Goal: Transaction & Acquisition: Purchase product/service

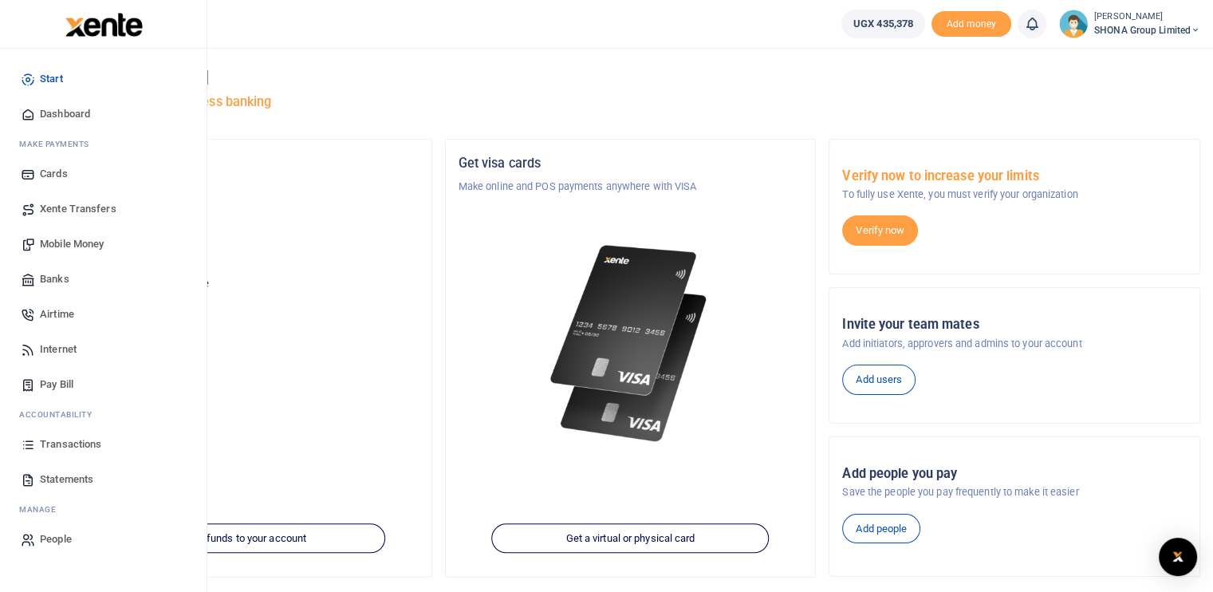
click at [64, 442] on span "Transactions" at bounding box center [70, 444] width 61 height 16
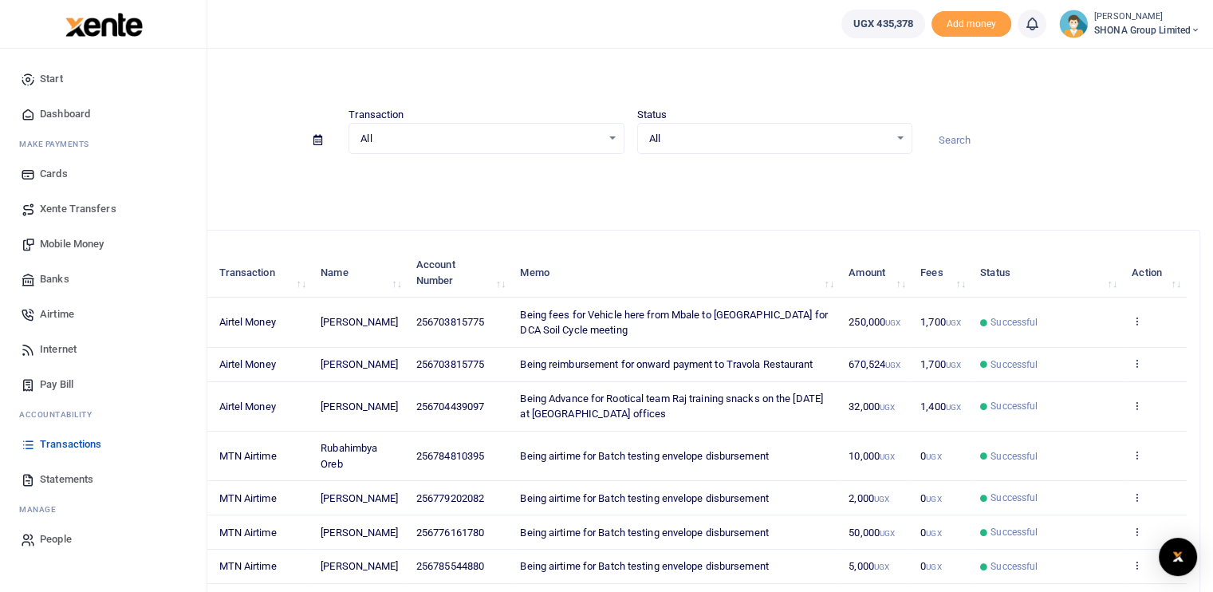
click at [77, 247] on span "Mobile Money" at bounding box center [72, 244] width 64 height 16
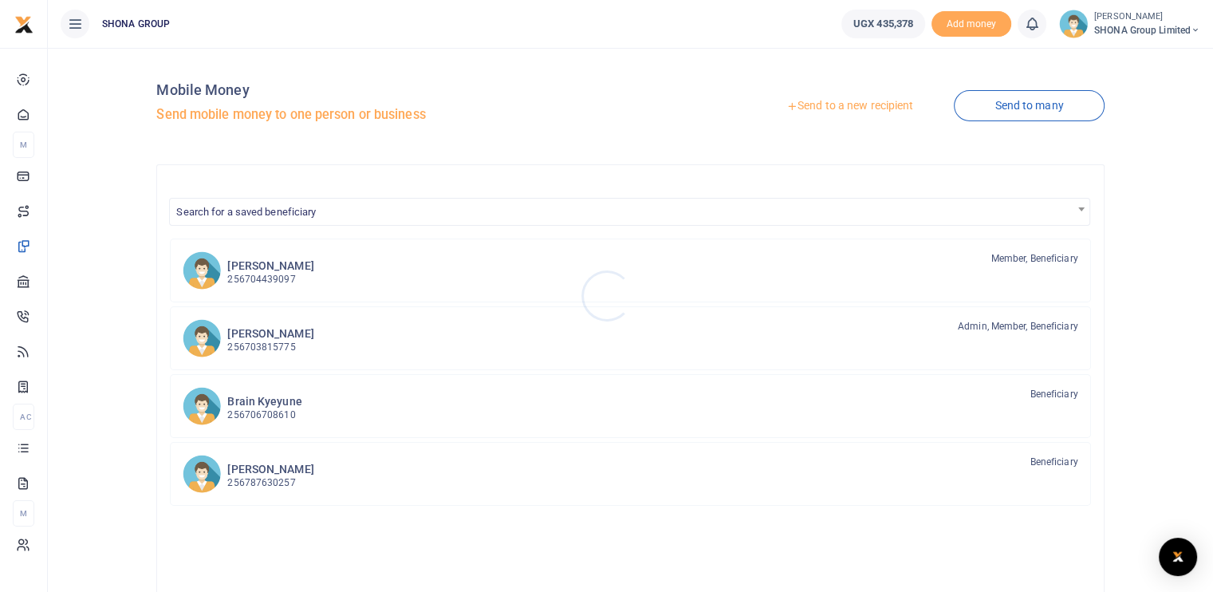
click at [293, 270] on div at bounding box center [606, 296] width 1213 height 592
click at [260, 267] on h6 "[PERSON_NAME]" at bounding box center [270, 266] width 86 height 14
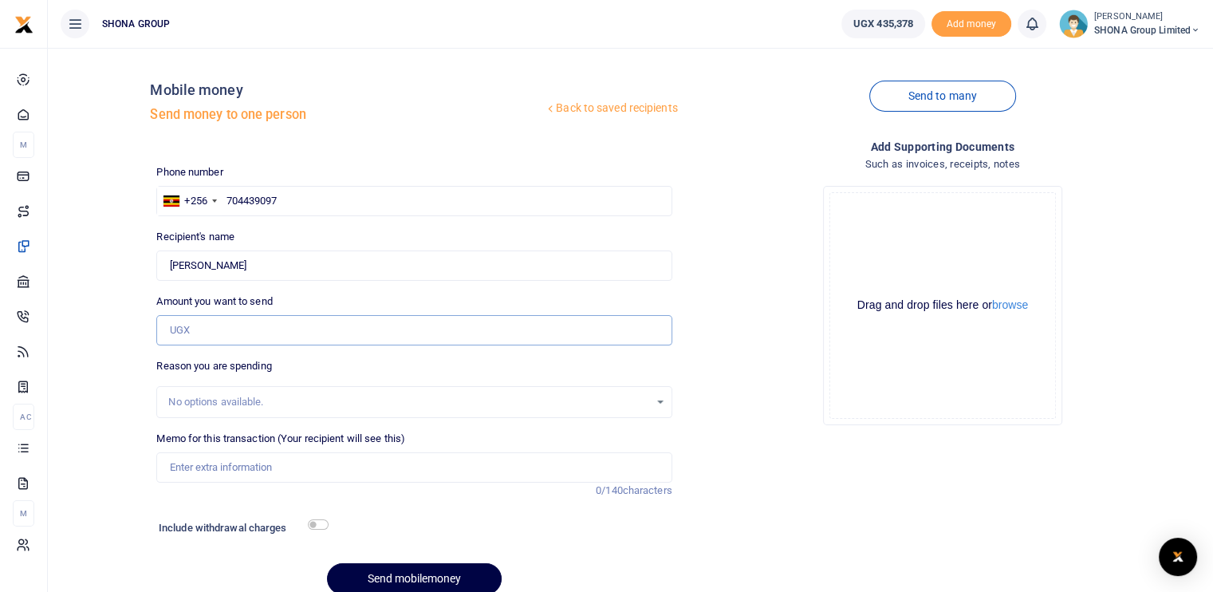
click at [242, 333] on input "Amount you want to send" at bounding box center [413, 330] width 515 height 30
click at [280, 203] on input "704439097" at bounding box center [413, 201] width 515 height 30
click at [281, 203] on input "704439097" at bounding box center [413, 201] width 515 height 30
type input "7"
type input "0786366479"
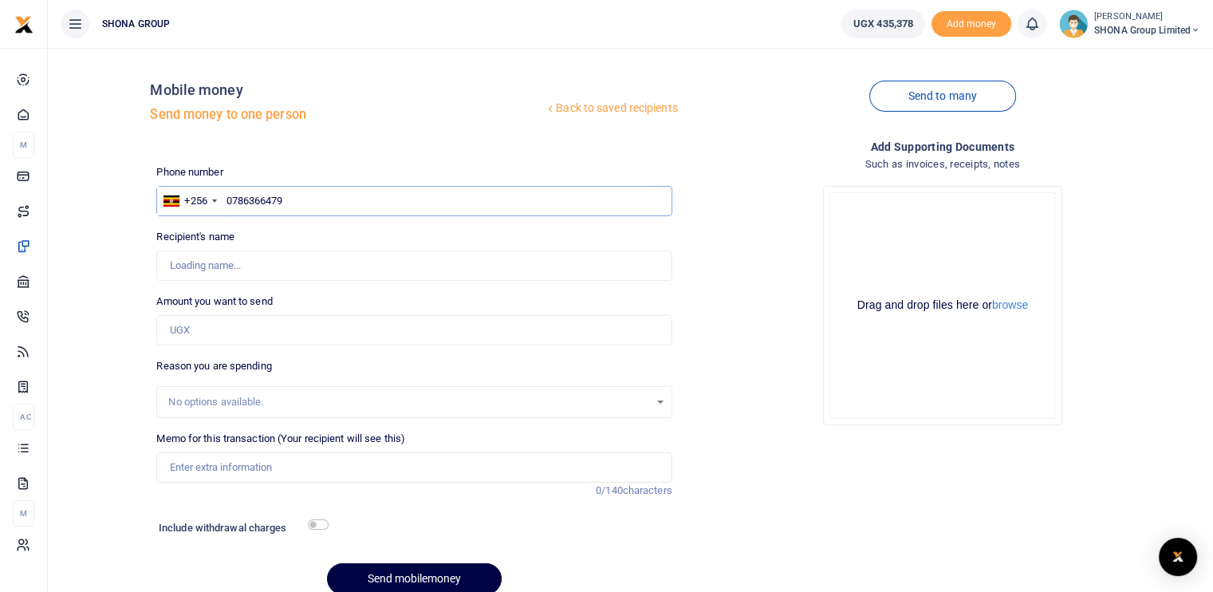
type input "Enock Kityamuweesi"
type input "0786366479"
click at [243, 334] on input "Amount you want to send" at bounding box center [413, 330] width 515 height 30
type input "64,000"
click at [275, 465] on input "Memo for this transaction (Your recipient will see this)" at bounding box center [413, 467] width 515 height 30
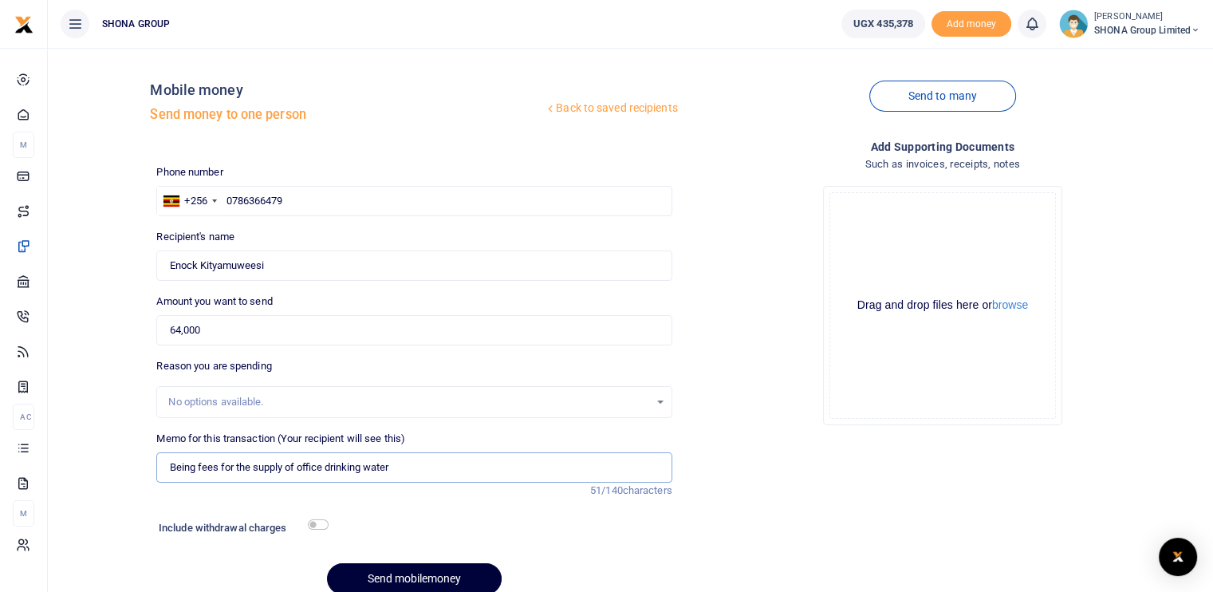
type input "Being fees for the supply of office drinking water"
click at [378, 576] on button "Send mobilemoney" at bounding box center [414, 578] width 175 height 31
click at [1020, 512] on div "Add supporting Documents Such as invoices, receipts, notes Drop your files here…" at bounding box center [942, 372] width 528 height 469
